Goal: Check status: Check status

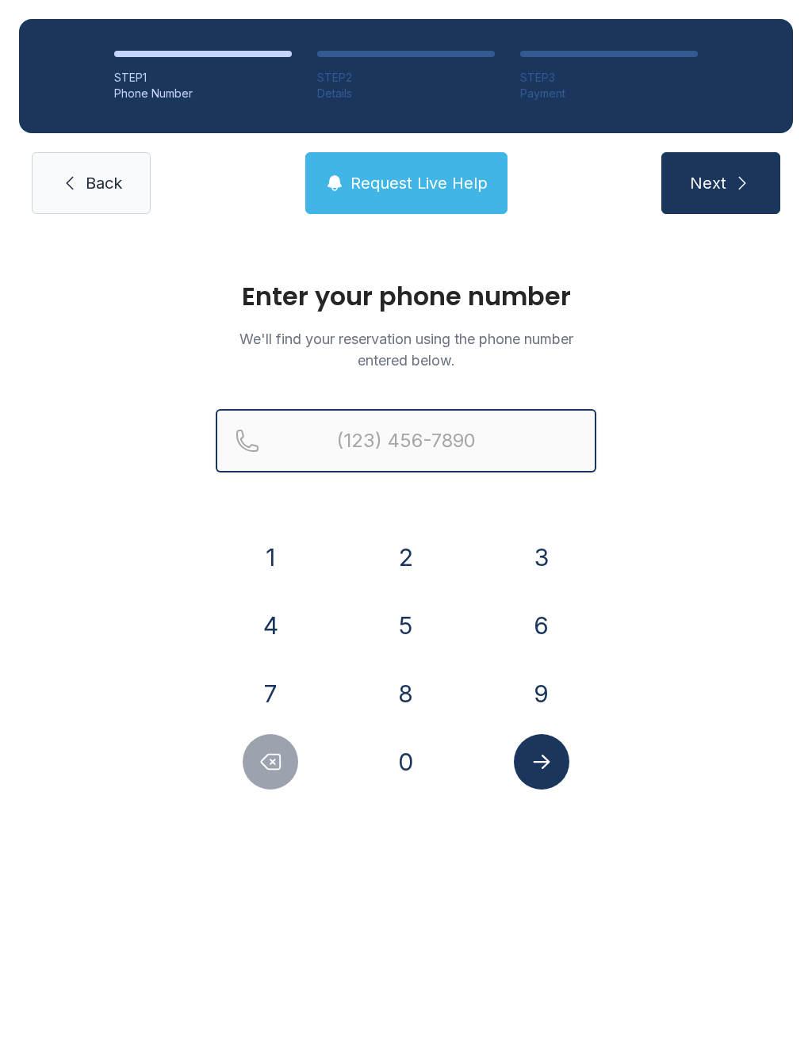
click at [435, 432] on input "Reservation phone number" at bounding box center [406, 440] width 381 height 63
click at [277, 681] on button "7" at bounding box center [270, 693] width 55 height 55
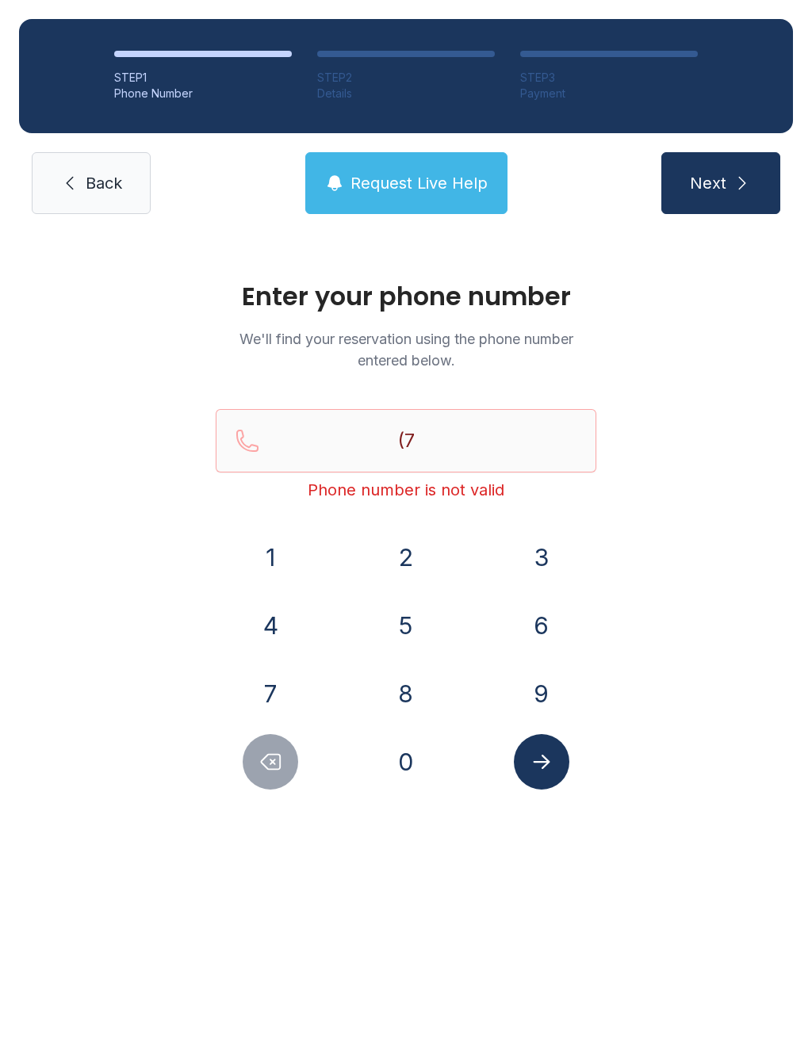
click at [266, 533] on button "1" at bounding box center [270, 557] width 55 height 55
click at [531, 606] on button "6" at bounding box center [541, 625] width 55 height 55
click at [541, 530] on button "3" at bounding box center [541, 557] width 55 height 55
click at [258, 602] on button "4" at bounding box center [270, 625] width 55 height 55
click at [403, 630] on button "5" at bounding box center [405, 625] width 55 height 55
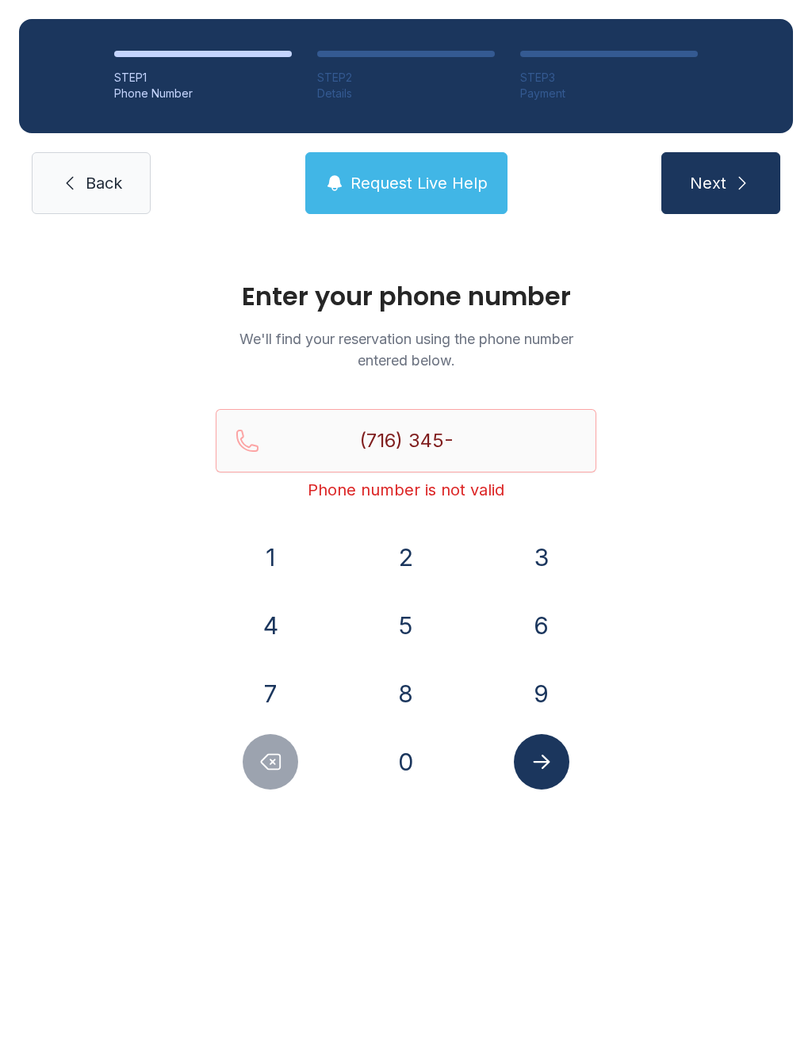
click at [416, 526] on form "(716) 345- Phone number is not valid [PHONE_NUMBER]" at bounding box center [406, 599] width 381 height 381
click at [416, 613] on button "5" at bounding box center [405, 625] width 55 height 55
click at [269, 615] on button "4" at bounding box center [270, 625] width 55 height 55
click at [280, 695] on button "7" at bounding box center [270, 693] width 55 height 55
click at [289, 751] on button "Delete number" at bounding box center [270, 761] width 55 height 55
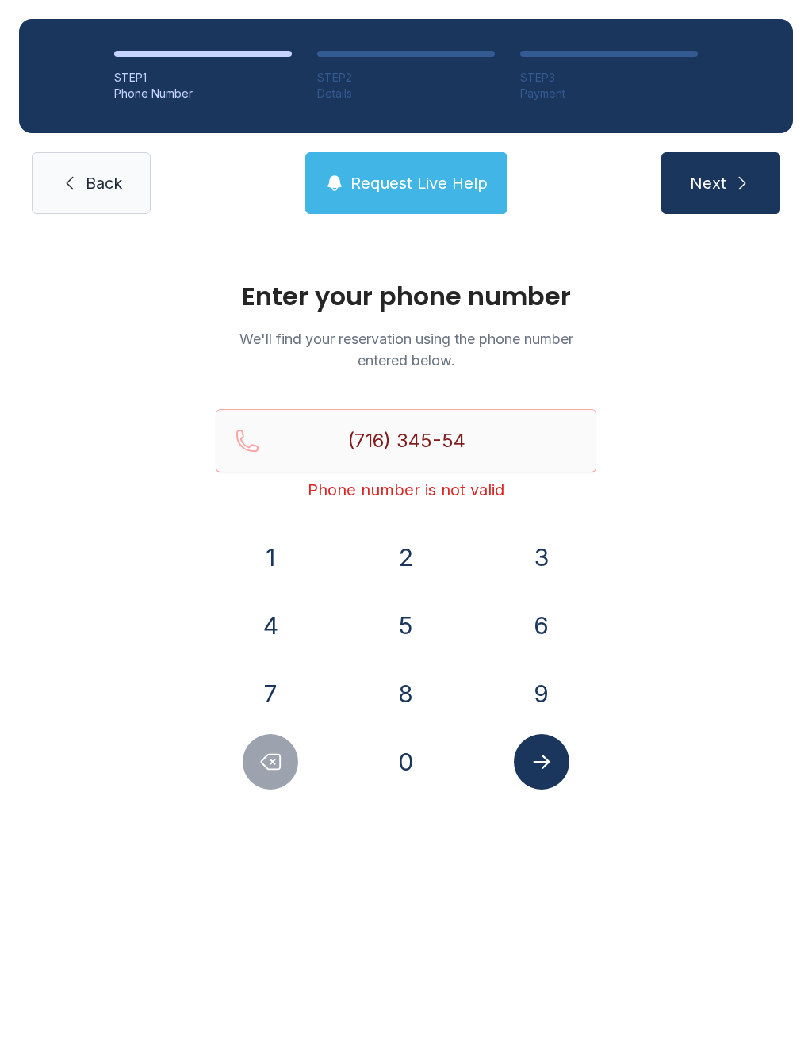
click at [289, 751] on button "Delete number" at bounding box center [270, 761] width 55 height 55
click at [281, 737] on button "Delete number" at bounding box center [270, 761] width 55 height 55
click at [412, 537] on button "2" at bounding box center [405, 557] width 55 height 55
click at [403, 614] on button "5" at bounding box center [405, 625] width 55 height 55
click at [281, 598] on div "4" at bounding box center [271, 625] width 110 height 55
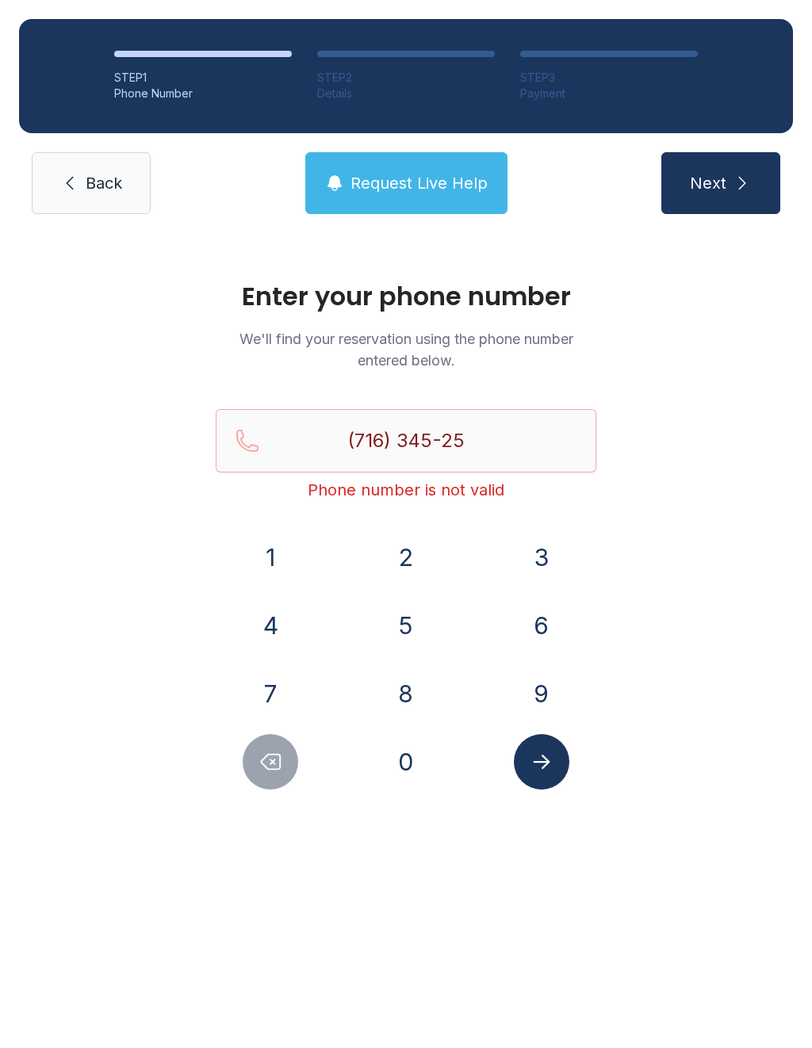
click at [273, 610] on button "4" at bounding box center [270, 625] width 55 height 55
click at [273, 652] on button "4" at bounding box center [270, 625] width 55 height 55
click at [546, 767] on icon "Submit lookup form" at bounding box center [542, 762] width 24 height 24
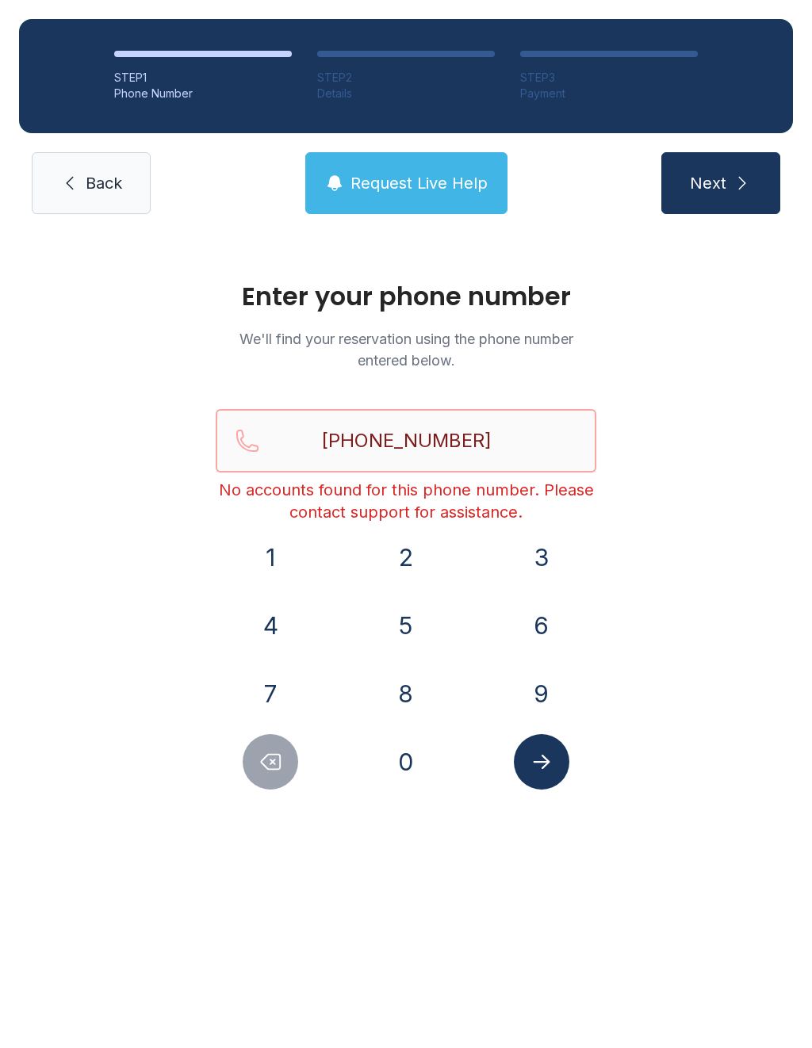
click at [503, 434] on input "[PHONE_NUMBER]" at bounding box center [406, 440] width 381 height 63
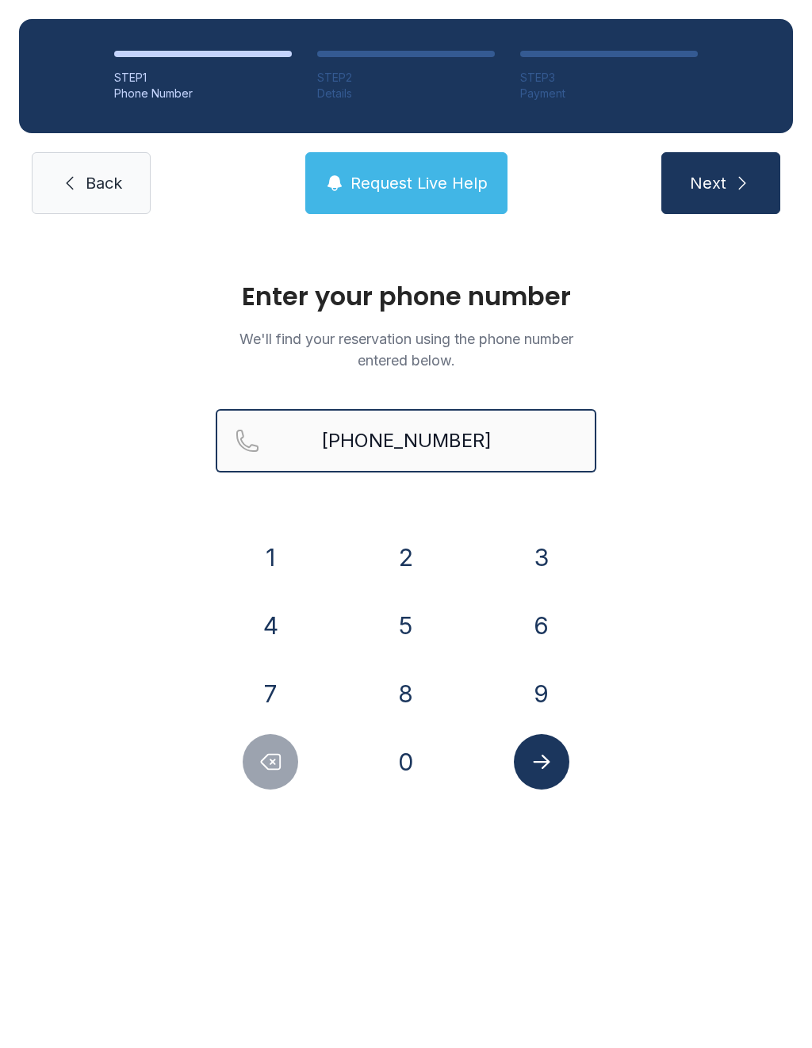
type input "[PHONE_NUMBER]"
click at [720, 183] on button "Next" at bounding box center [720, 183] width 119 height 62
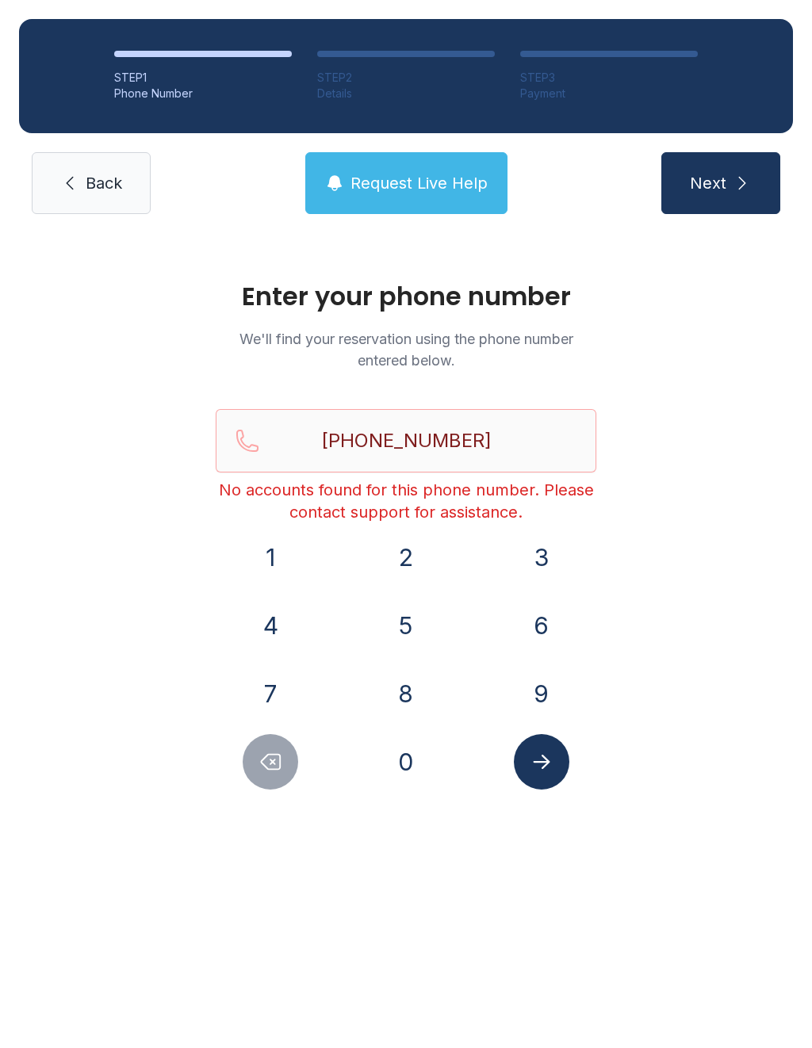
click at [129, 155] on link "Back" at bounding box center [91, 183] width 119 height 62
